Goal: Find specific page/section: Find specific page/section

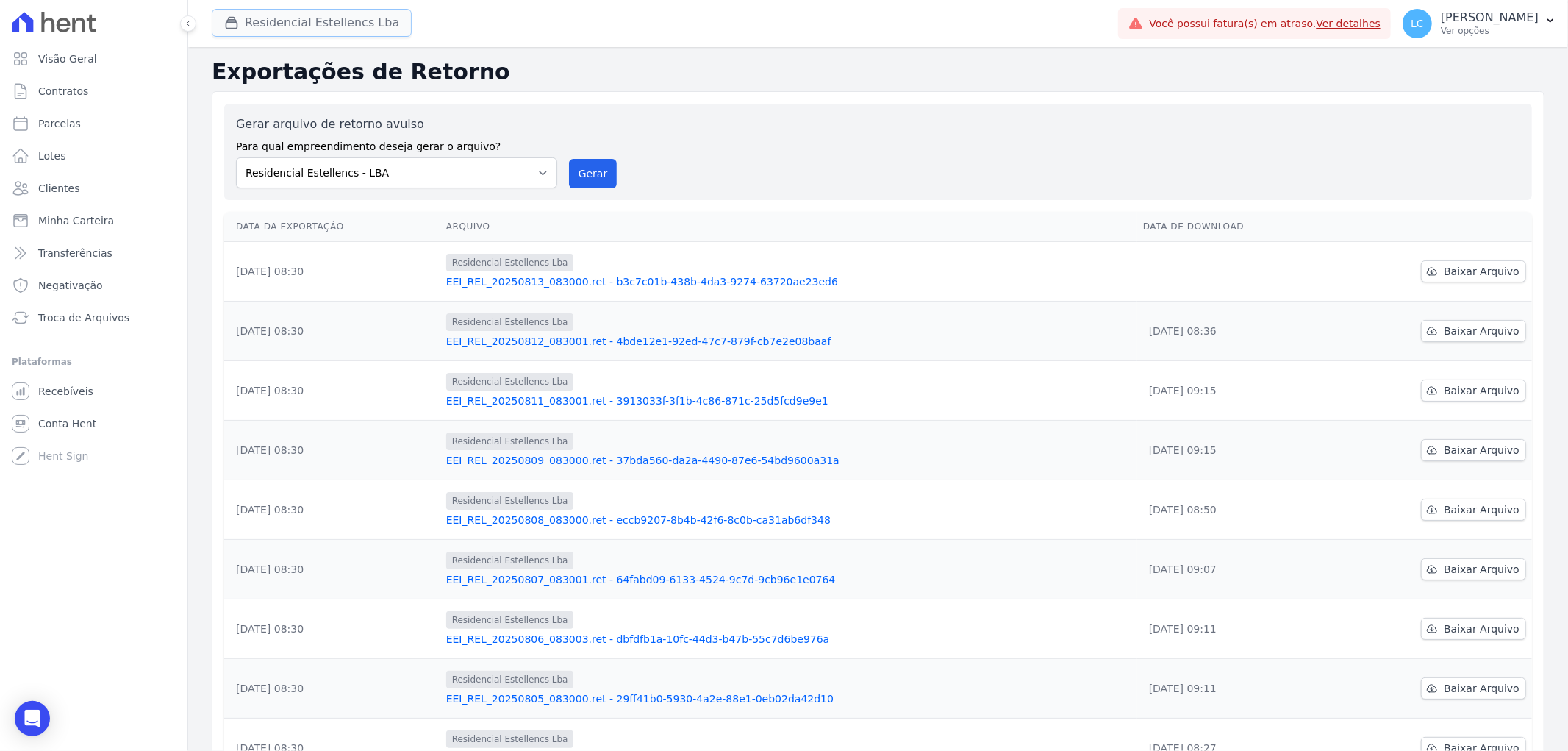
click at [336, 36] on button "Residencial Estellencs Lba" at bounding box center [312, 22] width 200 height 28
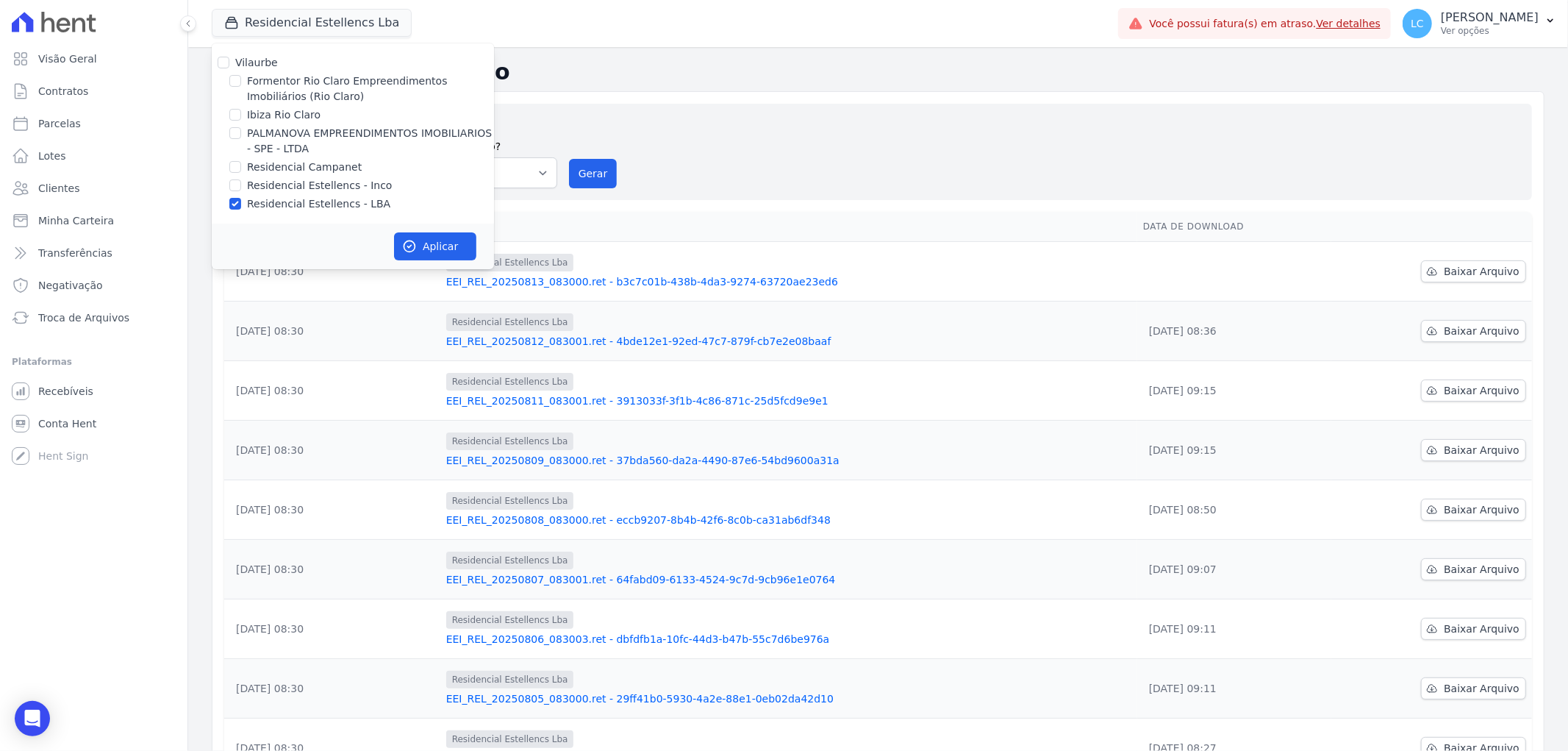
click at [757, 104] on div "Gerar arquivo de retorno avulso Para qual empreendimento deseja gerar o arquivo…" at bounding box center [877, 151] width 1308 height 96
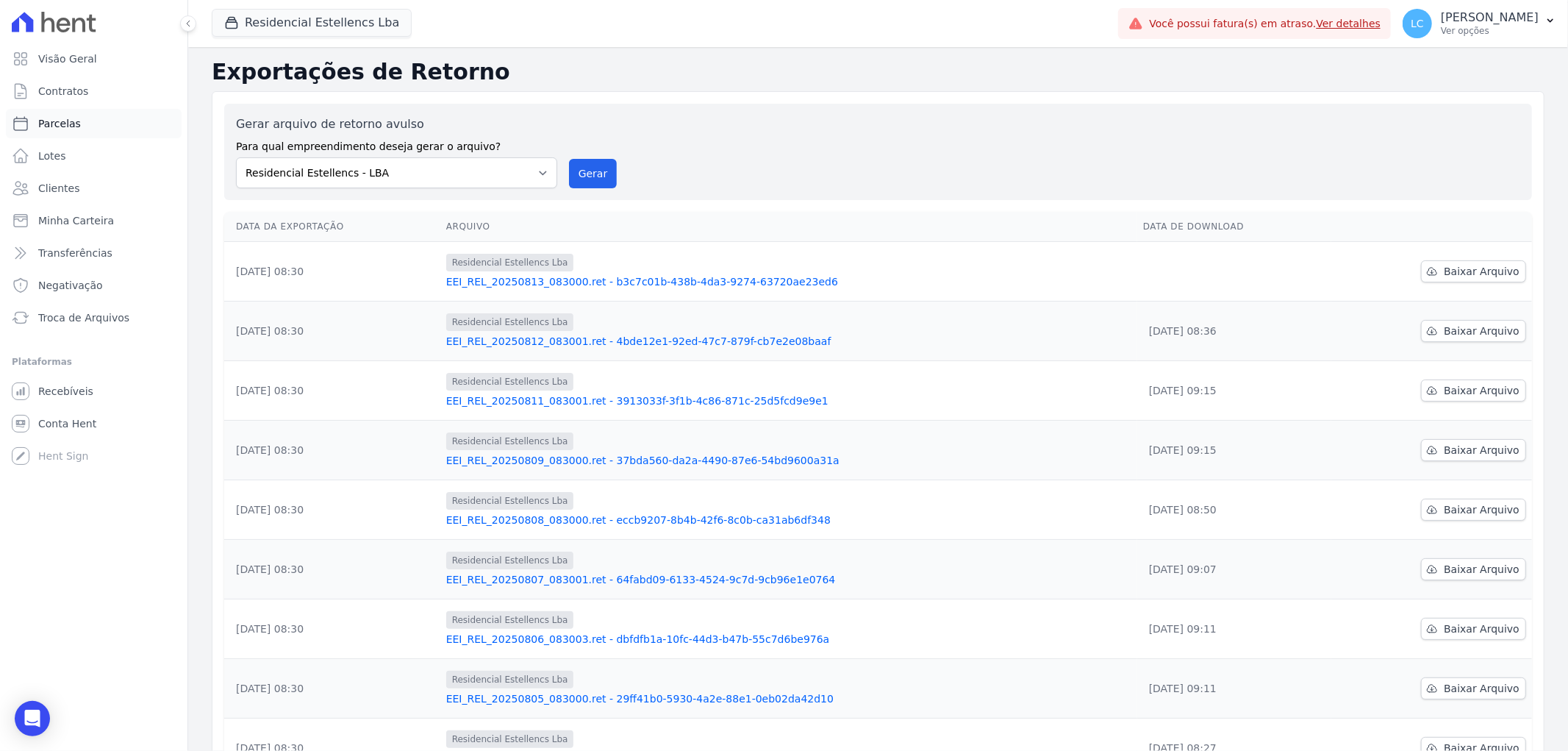
click at [81, 118] on link "Parcelas" at bounding box center [93, 123] width 176 height 30
select select
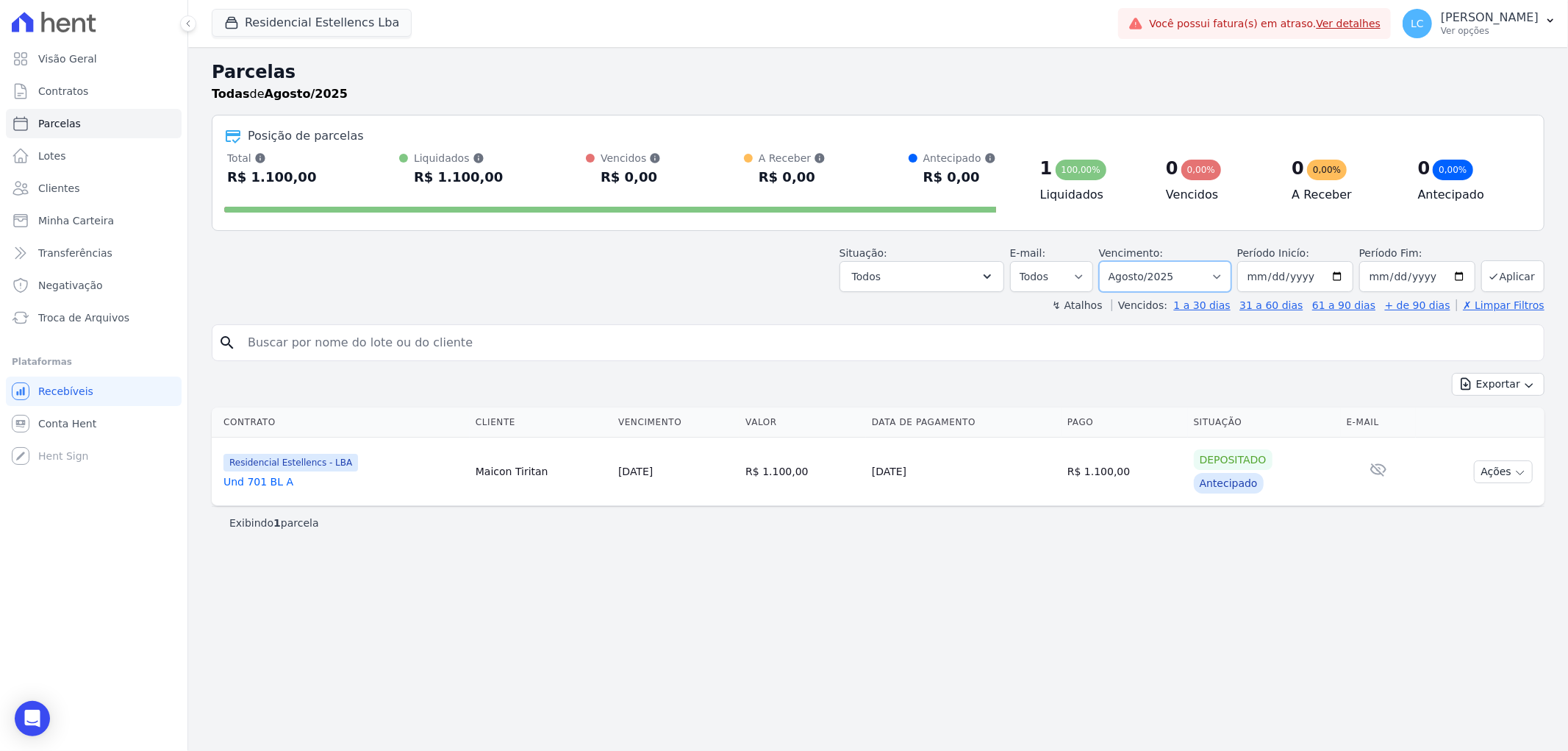
click at [1220, 276] on select "Filtrar por período ──────── Todos os meses Março/2018 Abril/2018 Maio/2018 Jun…" at bounding box center [1165, 277] width 132 height 31
select select "all"
click at [1120, 261] on select "Filtrar por período ──────── Todos os meses Março/2018 Abril/2018 Maio/2018 Jun…" at bounding box center [1165, 277] width 132 height 31
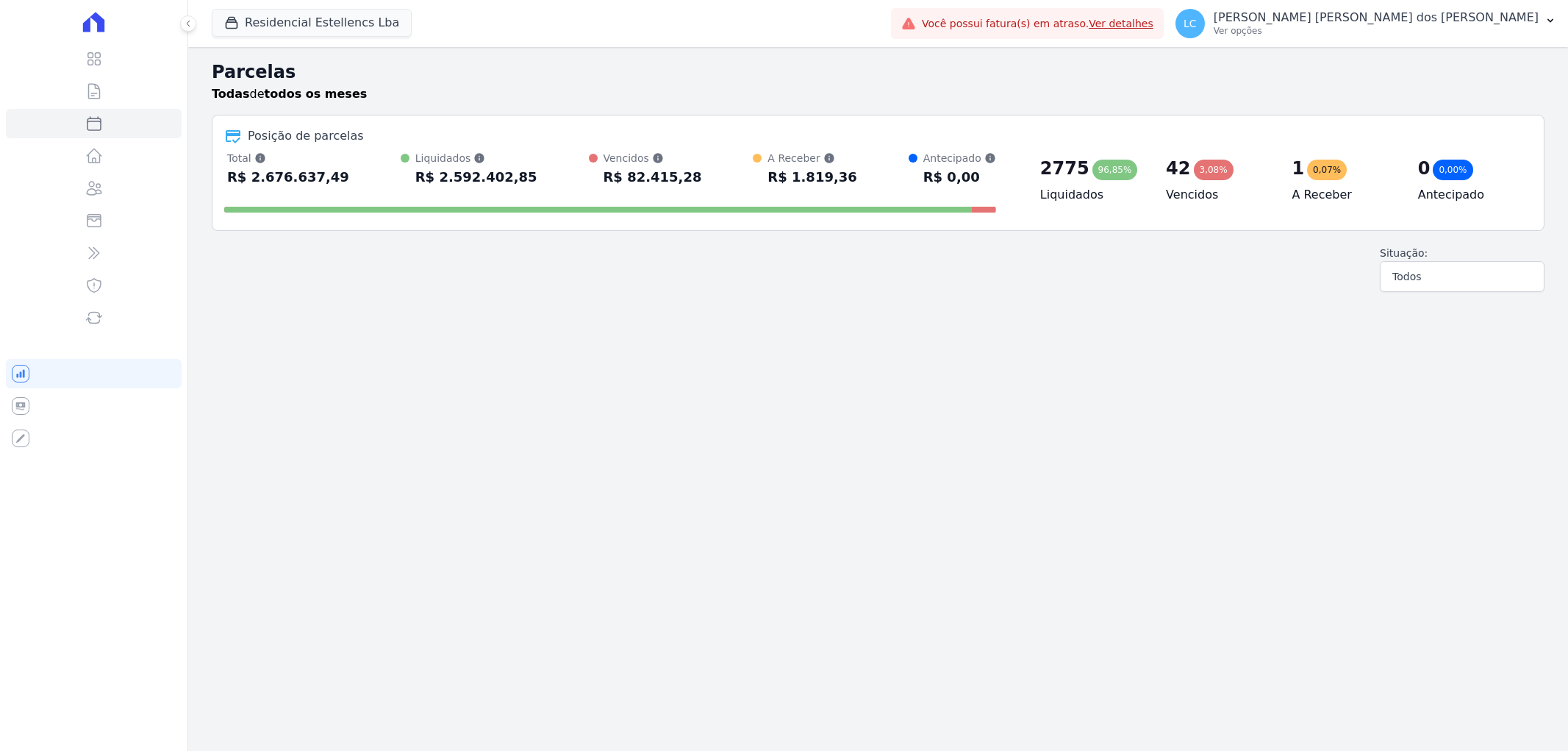
select select
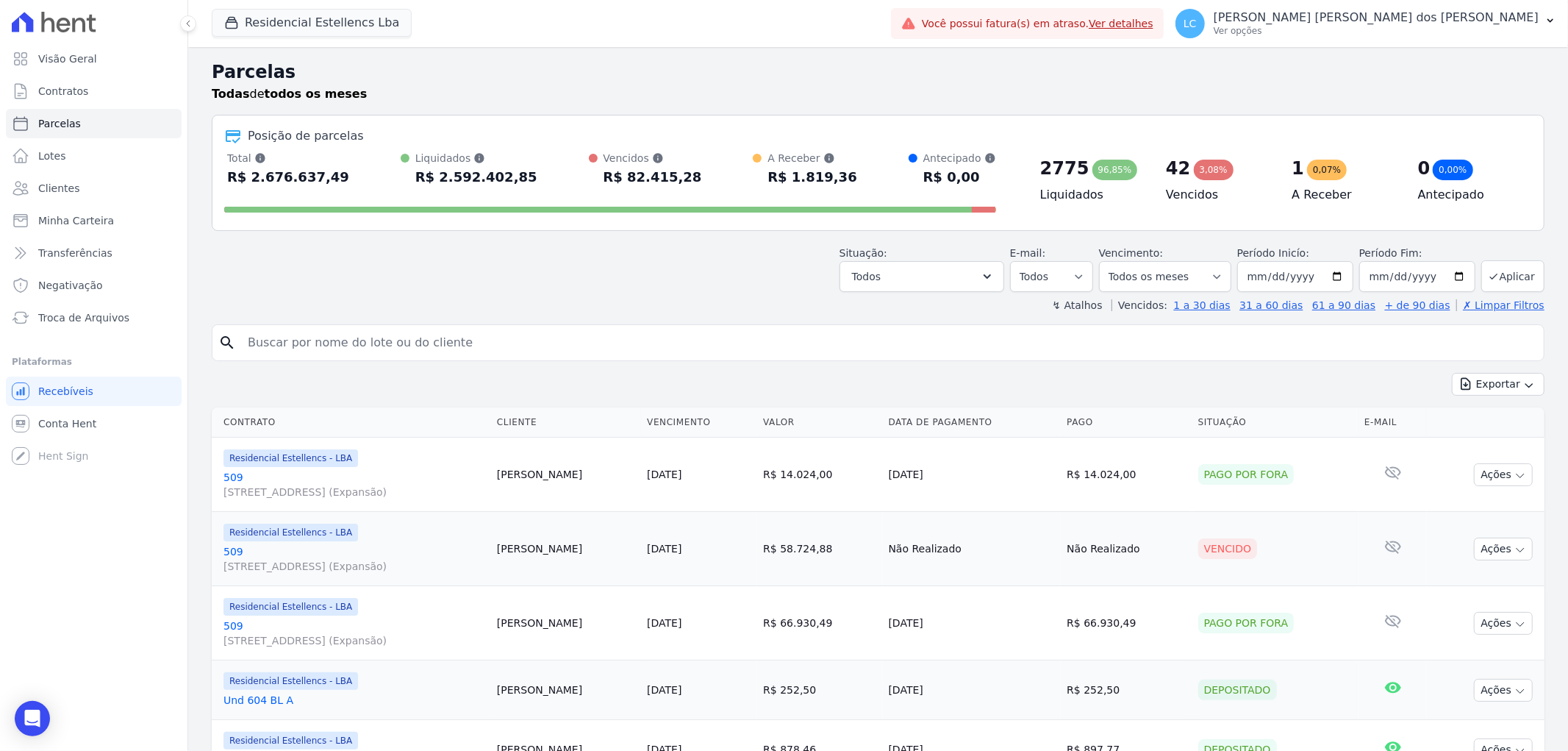
click at [387, 342] on input "search" at bounding box center [888, 342] width 1299 height 30
paste input "[PERSON_NAME]"
type input "[PERSON_NAME]"
select select
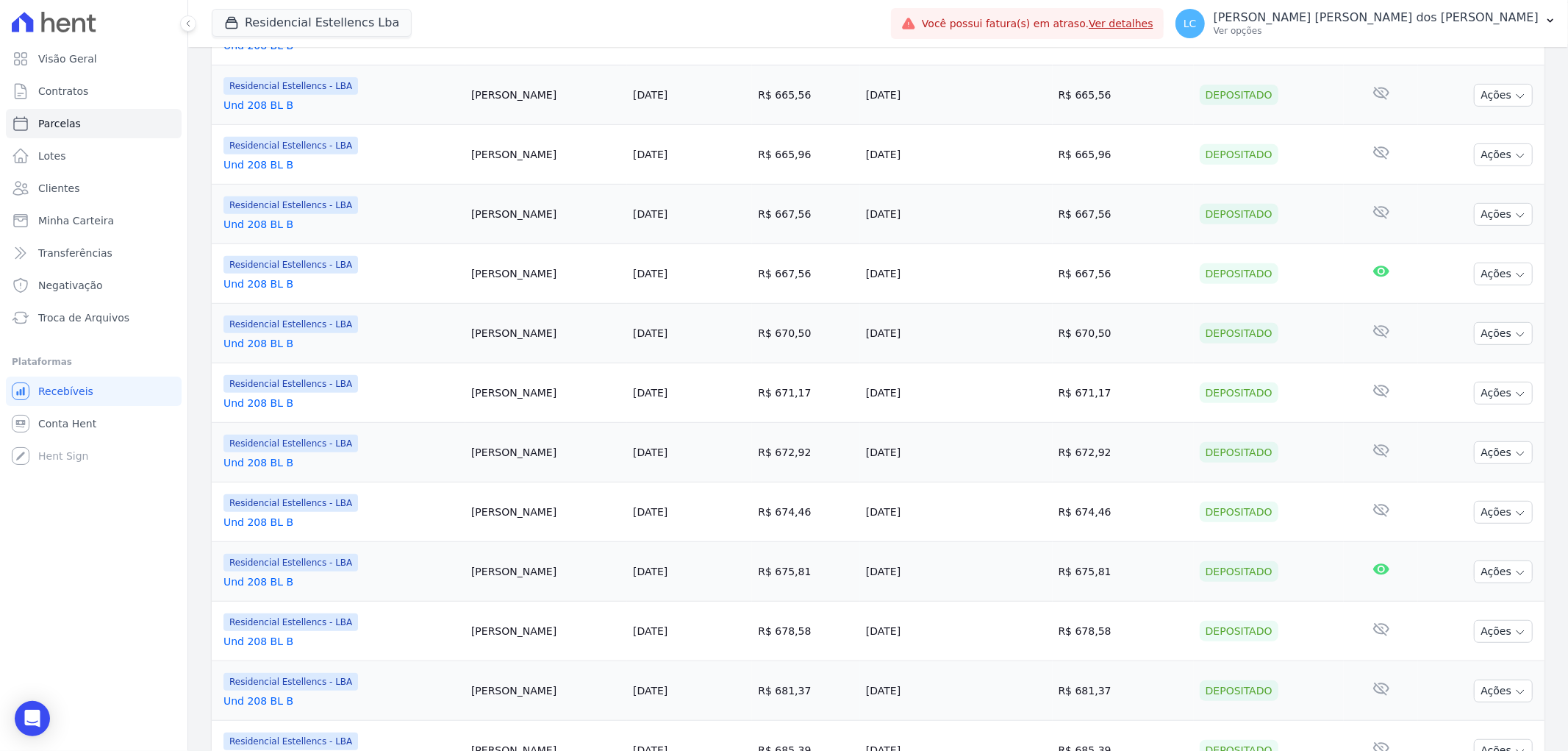
scroll to position [1116, 0]
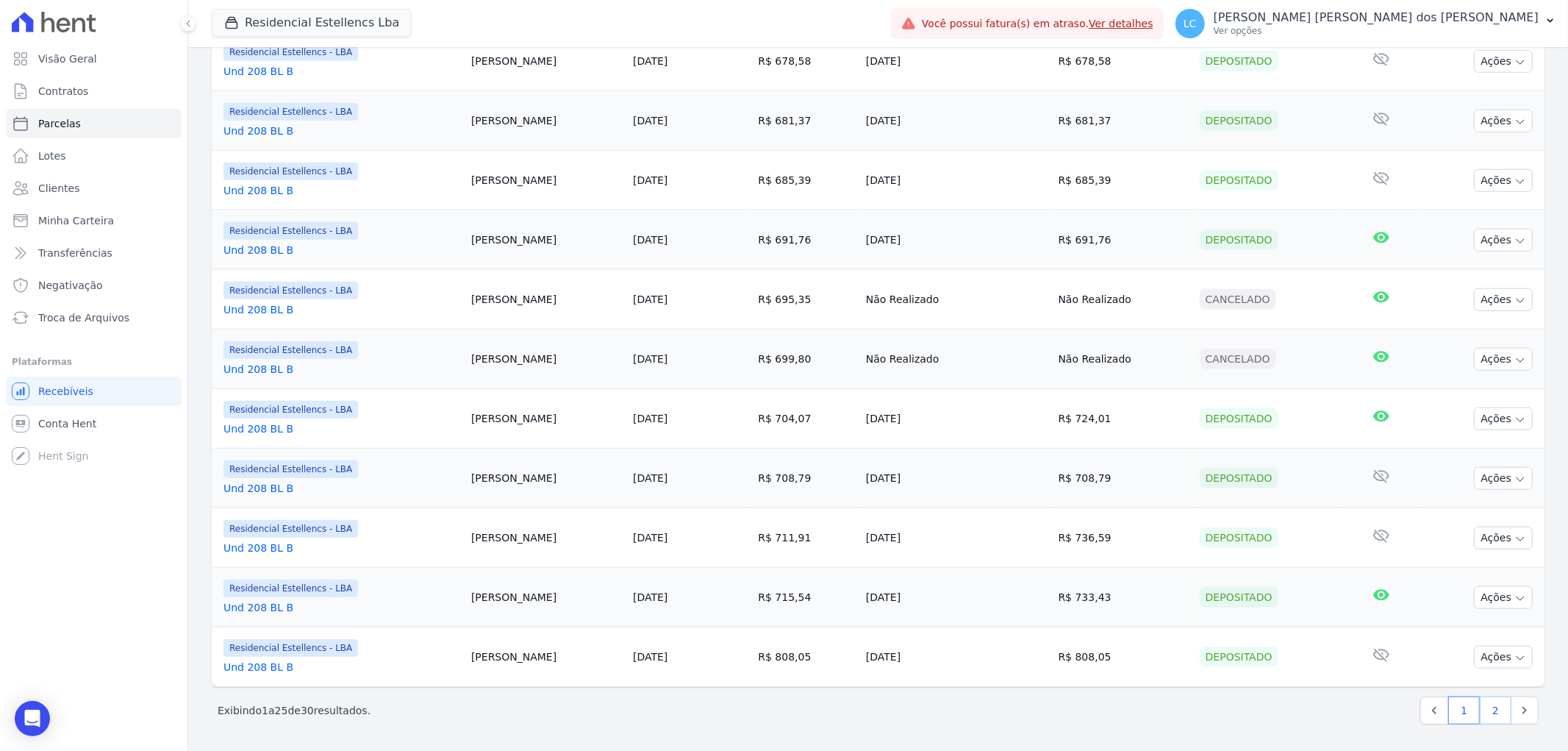
click at [1485, 709] on link "2" at bounding box center [1495, 709] width 31 height 28
select select
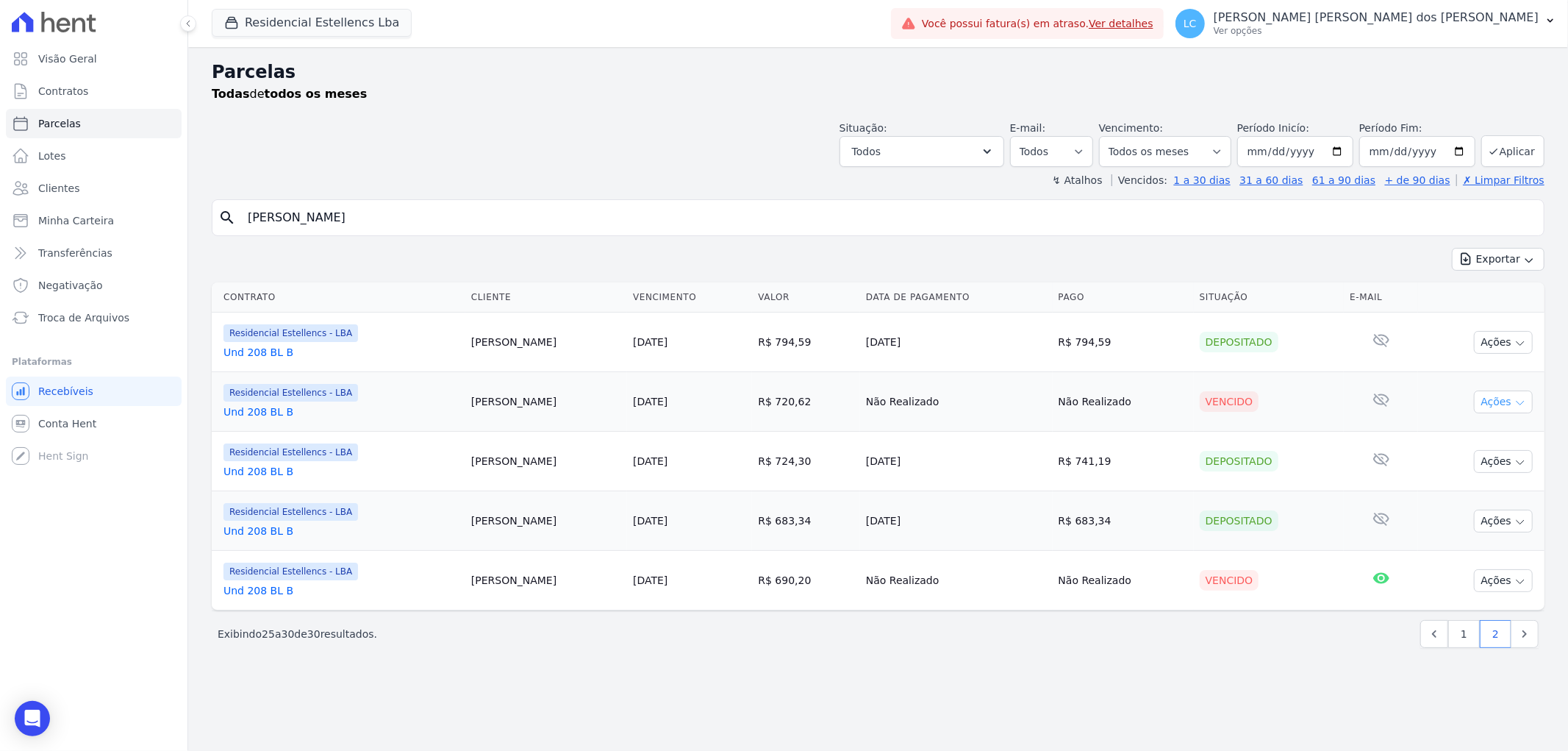
click at [1517, 403] on icon "button" at bounding box center [1520, 403] width 12 height 12
click at [1504, 429] on link "Ver boleto" at bounding box center [1498, 435] width 141 height 27
click at [1516, 581] on icon "button" at bounding box center [1520, 581] width 12 height 12
click at [1493, 614] on link "Ver boleto" at bounding box center [1498, 614] width 141 height 27
